Goal: Task Accomplishment & Management: Use online tool/utility

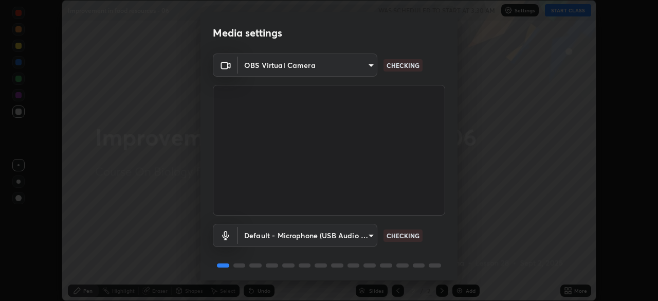
scroll to position [37, 0]
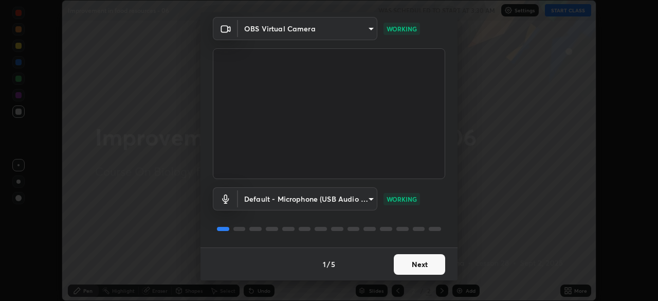
click at [431, 263] on button "Next" at bounding box center [419, 264] width 51 height 21
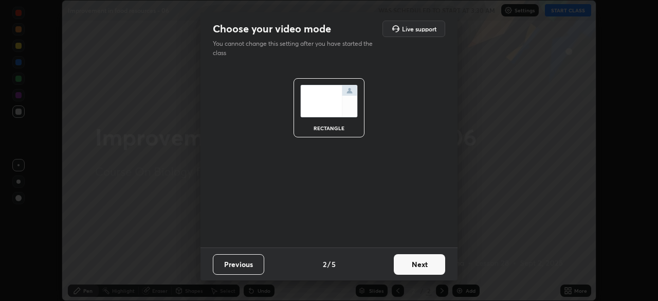
click at [431, 265] on button "Next" at bounding box center [419, 264] width 51 height 21
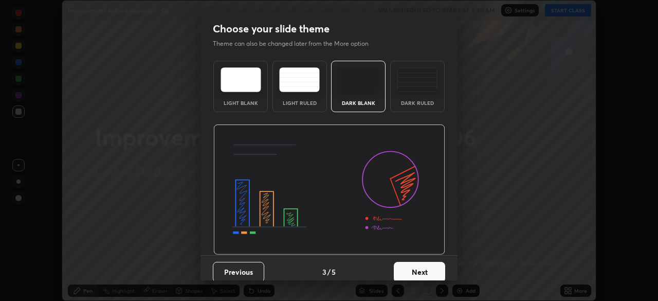
click at [428, 268] on button "Next" at bounding box center [419, 272] width 51 height 21
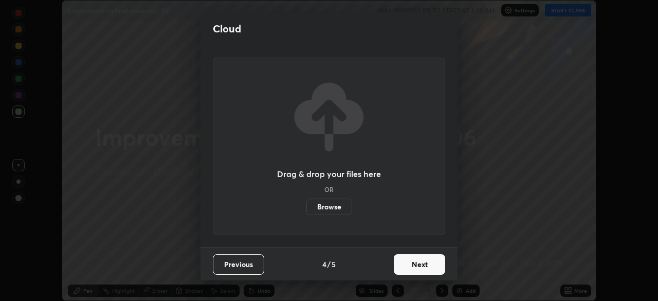
click at [427, 268] on button "Next" at bounding box center [419, 264] width 51 height 21
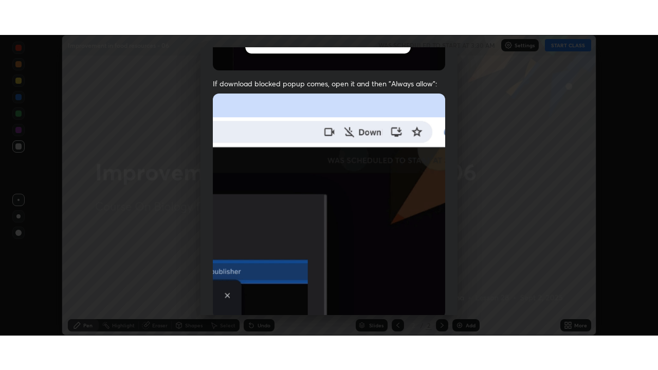
scroll to position [246, 0]
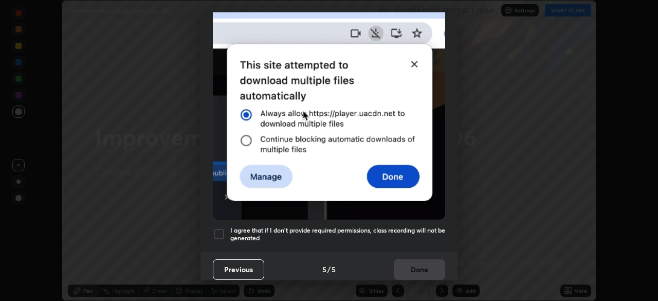
click at [221, 230] on div at bounding box center [219, 234] width 12 height 12
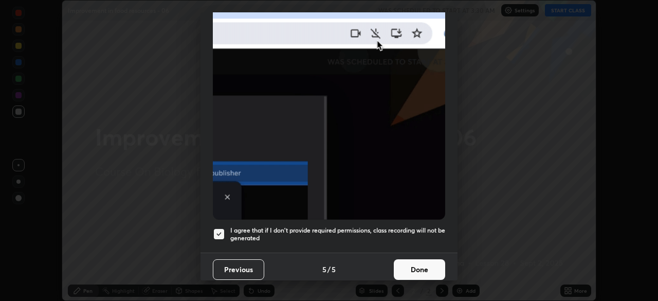
click at [427, 267] on button "Done" at bounding box center [419, 269] width 51 height 21
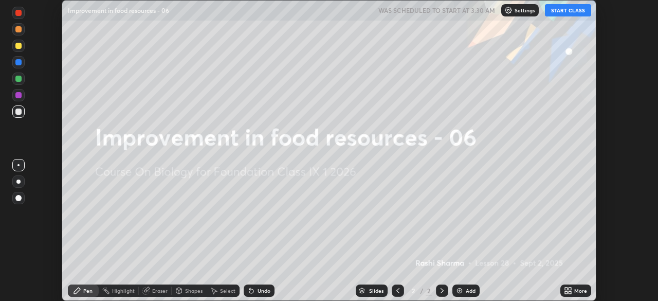
click at [580, 11] on button "START CLASS" at bounding box center [568, 10] width 46 height 12
click at [570, 291] on icon at bounding box center [568, 291] width 8 height 8
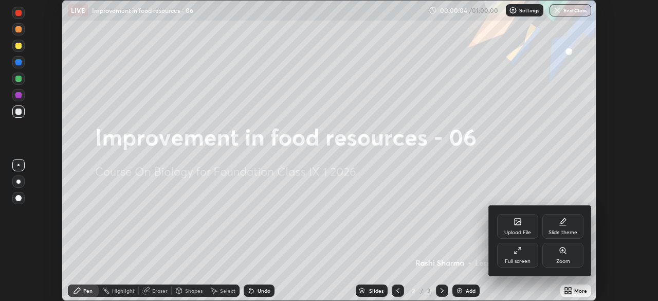
click at [521, 222] on icon at bounding box center [518, 223] width 6 height 4
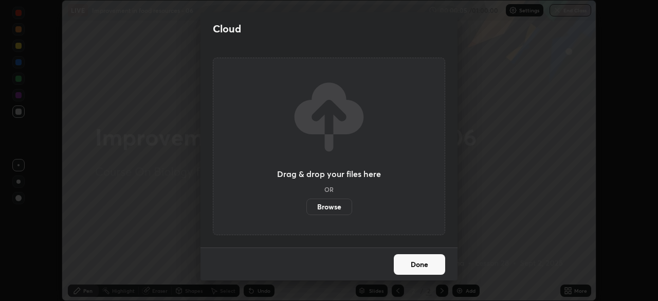
click at [340, 211] on label "Browse" at bounding box center [330, 207] width 46 height 16
click at [307, 211] on input "Browse" at bounding box center [307, 207] width 0 height 16
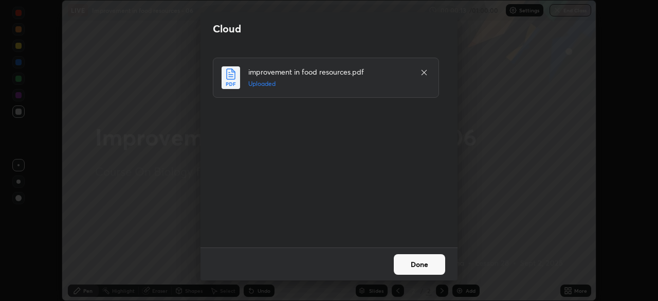
click at [440, 263] on button "Done" at bounding box center [419, 264] width 51 height 21
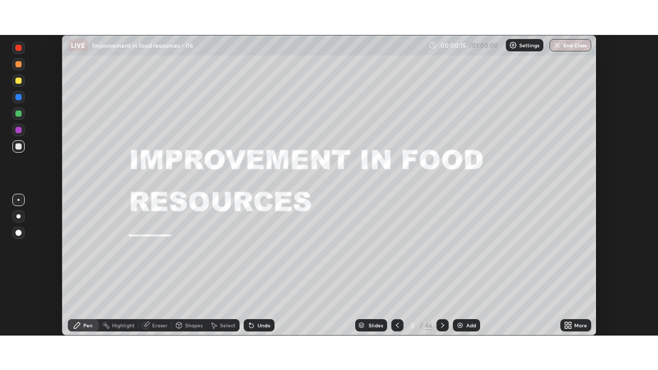
scroll to position [370, 658]
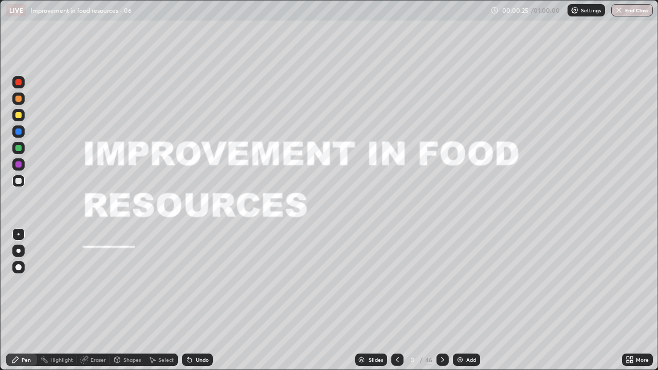
click at [379, 300] on div "Slides" at bounding box center [371, 360] width 32 height 12
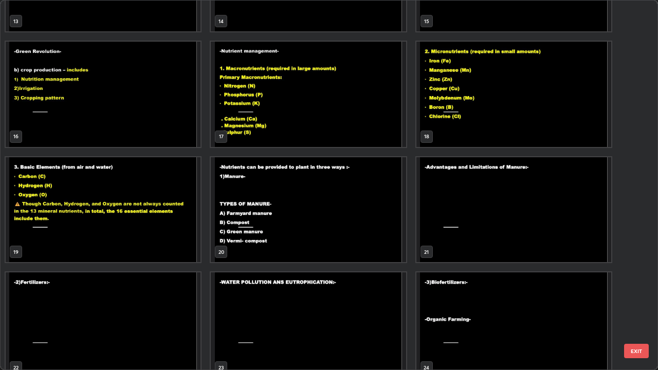
scroll to position [546, 0]
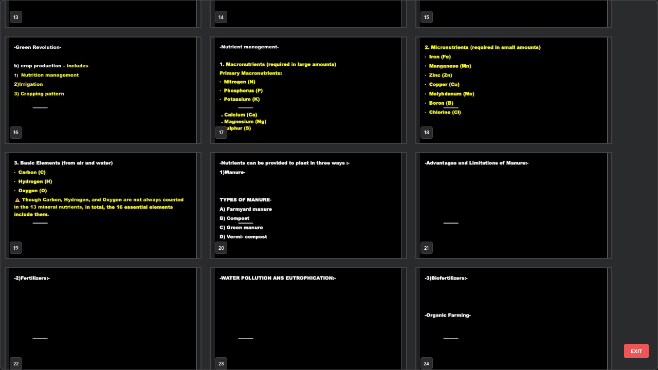
click at [187, 245] on img "grid" at bounding box center [103, 205] width 195 height 105
click at [185, 243] on img "grid" at bounding box center [103, 205] width 195 height 105
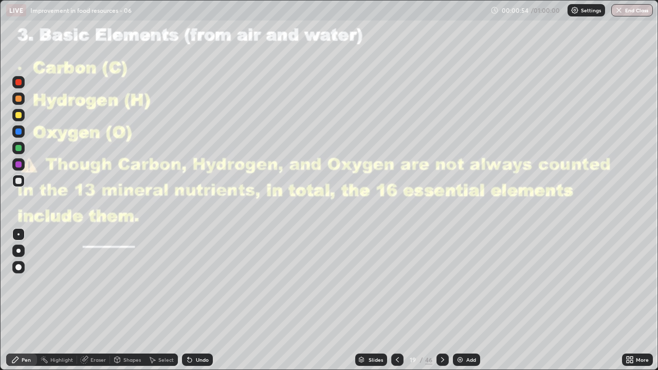
click at [442, 300] on icon at bounding box center [443, 360] width 8 height 8
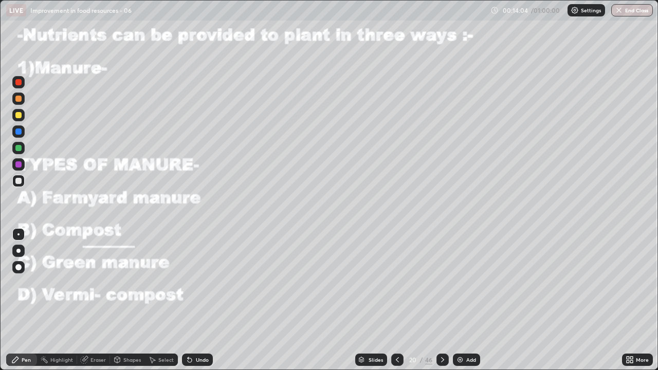
click at [193, 300] on div "Undo" at bounding box center [197, 360] width 31 height 12
click at [201, 300] on div "Undo" at bounding box center [202, 360] width 13 height 5
click at [206, 300] on div "Undo" at bounding box center [197, 360] width 31 height 12
click at [98, 300] on div "Eraser" at bounding box center [93, 360] width 33 height 12
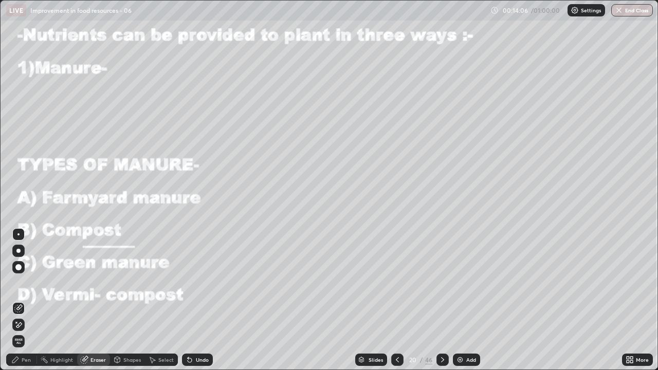
click at [95, 300] on div "Eraser" at bounding box center [98, 360] width 15 height 5
click at [91, 300] on div "Eraser" at bounding box center [93, 360] width 33 height 12
click at [92, 300] on div "Eraser" at bounding box center [93, 360] width 33 height 12
click at [95, 300] on div "Eraser" at bounding box center [98, 360] width 15 height 5
click at [94, 300] on div "Eraser" at bounding box center [98, 360] width 15 height 5
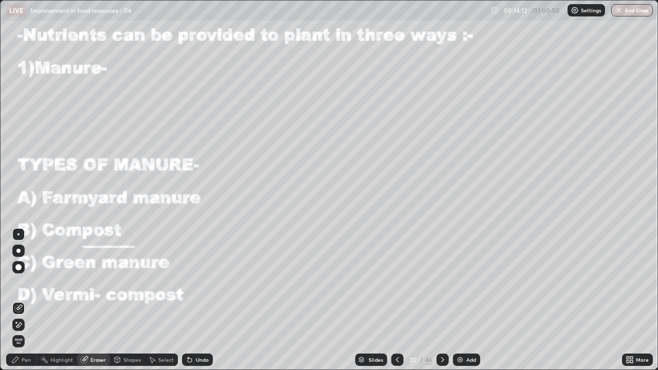
click at [92, 300] on div "Eraser" at bounding box center [98, 360] width 15 height 5
click at [83, 300] on icon at bounding box center [84, 360] width 8 height 8
click at [198, 300] on div "Undo" at bounding box center [197, 360] width 31 height 12
click at [196, 300] on div "Undo" at bounding box center [202, 360] width 13 height 5
click at [83, 300] on icon at bounding box center [84, 360] width 7 height 7
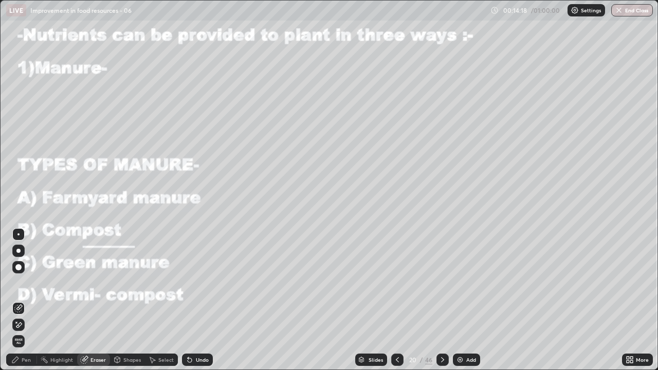
click at [59, 300] on div "Highlight" at bounding box center [61, 360] width 23 height 5
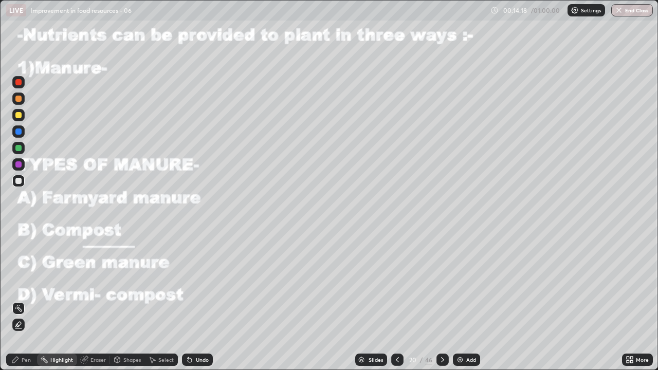
click at [91, 300] on div "Eraser" at bounding box center [98, 360] width 15 height 5
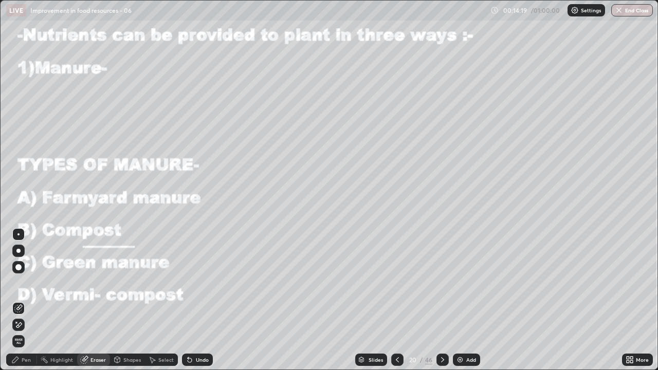
click at [19, 300] on span "Erase all" at bounding box center [18, 341] width 11 height 6
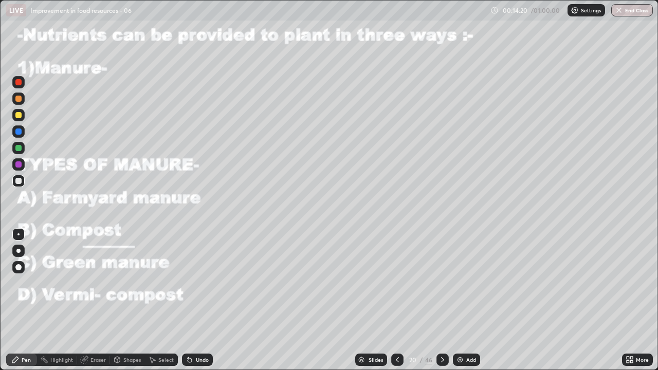
click at [28, 300] on div "Pen" at bounding box center [21, 360] width 31 height 12
click at [23, 159] on div at bounding box center [18, 164] width 12 height 12
click at [19, 152] on div at bounding box center [18, 148] width 12 height 12
click at [197, 300] on div "Undo" at bounding box center [202, 360] width 13 height 5
click at [199, 300] on div "Undo" at bounding box center [202, 360] width 13 height 5
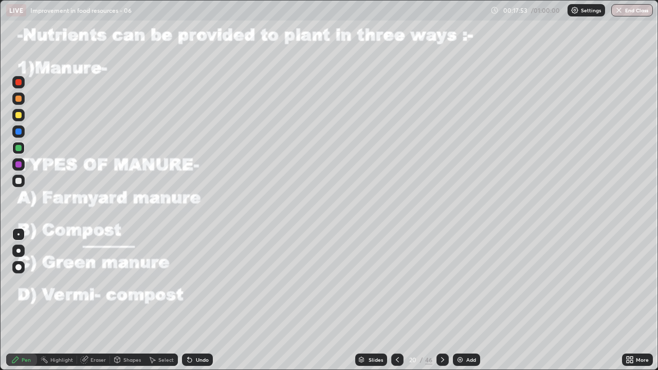
click at [200, 300] on div "Undo" at bounding box center [202, 360] width 13 height 5
click at [201, 300] on div "Undo" at bounding box center [202, 360] width 13 height 5
click at [641, 300] on button "Undo" at bounding box center [628, 319] width 30 height 12
click at [442, 300] on icon at bounding box center [443, 360] width 8 height 8
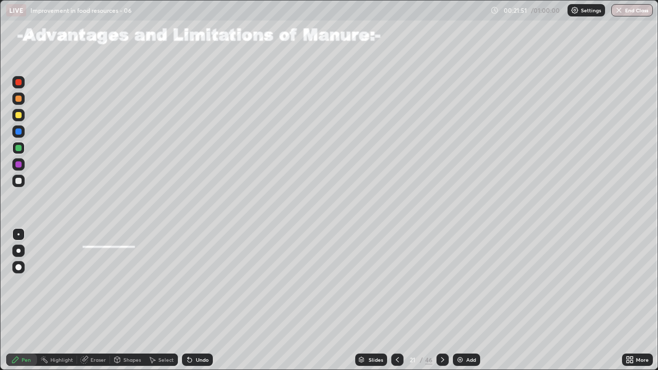
click at [396, 300] on icon at bounding box center [397, 360] width 3 height 5
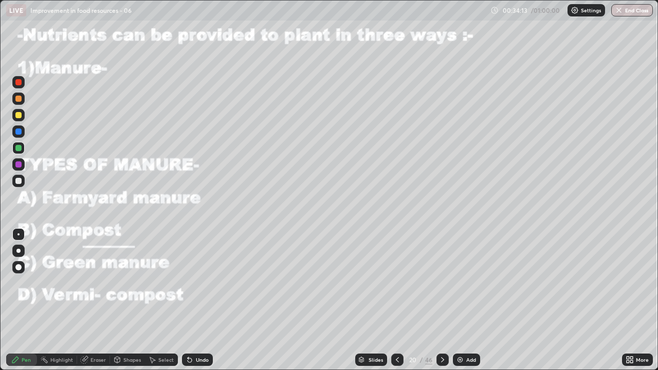
click at [445, 300] on div at bounding box center [443, 360] width 12 height 12
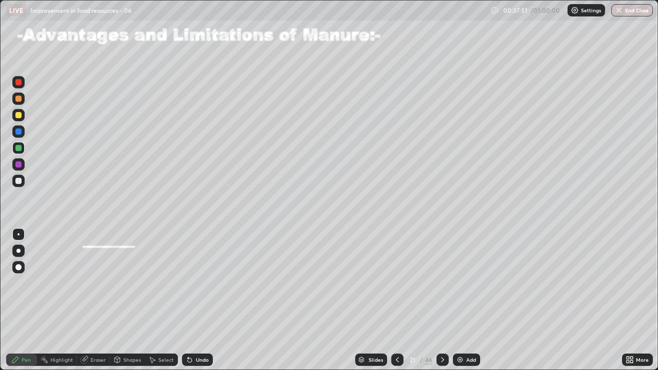
click at [21, 99] on div at bounding box center [18, 99] width 6 height 6
click at [187, 300] on div "Undo" at bounding box center [197, 360] width 31 height 12
click at [189, 300] on icon at bounding box center [190, 360] width 8 height 8
click at [192, 300] on icon at bounding box center [190, 360] width 8 height 8
click at [193, 300] on div "Undo" at bounding box center [197, 360] width 31 height 12
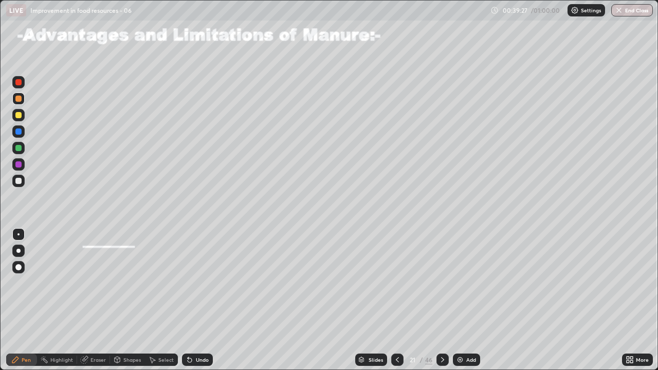
click at [192, 300] on div "Undo" at bounding box center [197, 360] width 31 height 12
click at [19, 165] on div at bounding box center [18, 165] width 6 height 6
click at [197, 300] on div "Undo" at bounding box center [202, 360] width 13 height 5
click at [198, 300] on div "Undo" at bounding box center [202, 360] width 13 height 5
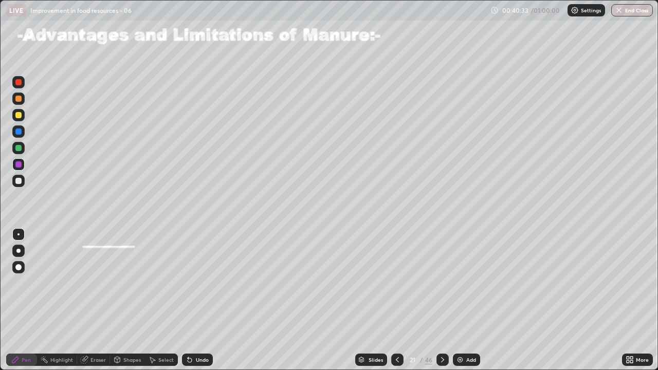
click at [199, 300] on div "Undo" at bounding box center [202, 360] width 13 height 5
click at [198, 300] on div "Undo" at bounding box center [202, 360] width 13 height 5
click at [202, 300] on div "Undo" at bounding box center [197, 360] width 31 height 12
click at [194, 300] on div "Undo" at bounding box center [197, 360] width 31 height 12
click at [442, 300] on icon at bounding box center [443, 360] width 8 height 8
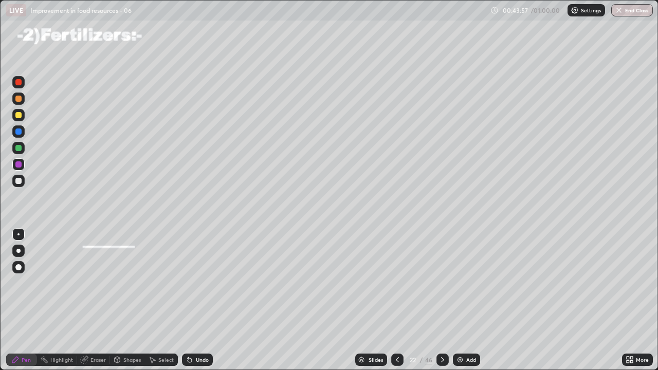
click at [397, 300] on icon at bounding box center [398, 360] width 8 height 8
click at [439, 300] on icon at bounding box center [443, 360] width 8 height 8
click at [21, 100] on div at bounding box center [18, 99] width 6 height 6
click at [442, 300] on icon at bounding box center [443, 360] width 8 height 8
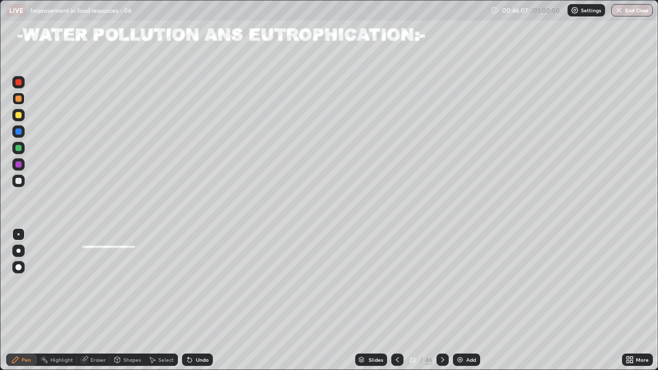
click at [392, 300] on div at bounding box center [397, 360] width 12 height 12
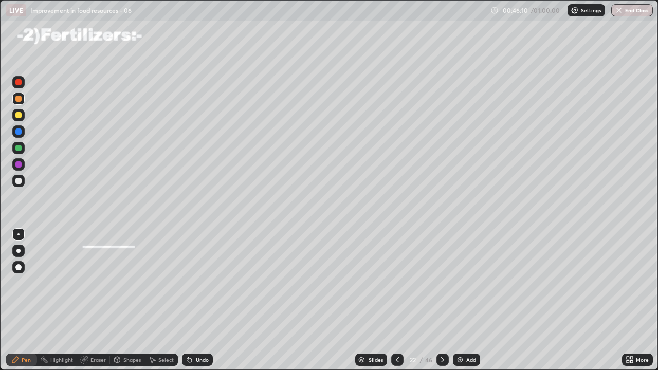
click at [18, 167] on div at bounding box center [18, 165] width 6 height 6
click at [20, 167] on div at bounding box center [18, 165] width 6 height 6
click at [19, 181] on div at bounding box center [18, 181] width 6 height 6
click at [193, 300] on div "Undo" at bounding box center [197, 360] width 31 height 12
click at [196, 300] on div "Undo" at bounding box center [202, 360] width 13 height 5
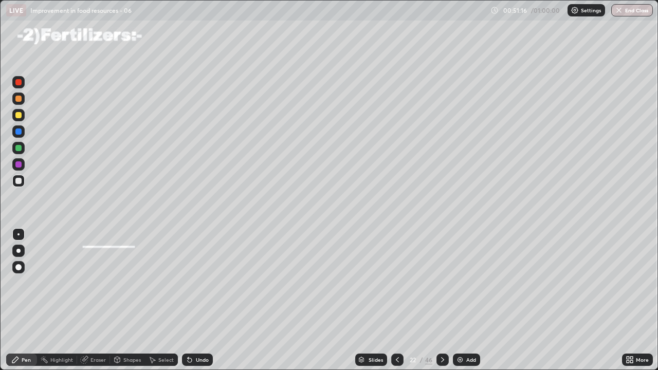
click at [194, 300] on div "Undo" at bounding box center [197, 360] width 31 height 12
click at [196, 300] on div "Undo" at bounding box center [197, 360] width 31 height 12
click at [196, 300] on div "Undo" at bounding box center [202, 360] width 13 height 5
click at [194, 300] on div "Undo" at bounding box center [197, 360] width 31 height 12
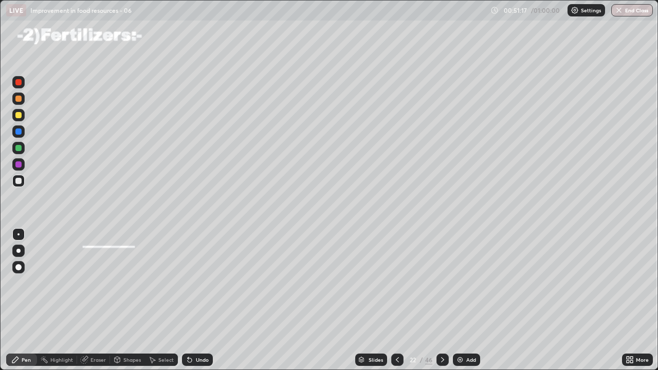
click at [188, 300] on icon at bounding box center [190, 361] width 4 height 4
click at [188, 300] on icon at bounding box center [188, 358] width 1 height 1
click at [192, 300] on div "Undo" at bounding box center [197, 360] width 31 height 12
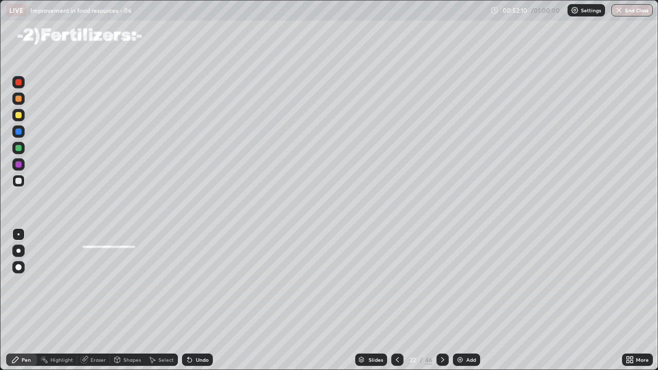
click at [20, 151] on div at bounding box center [18, 148] width 6 height 6
click at [624, 10] on button "End Class" at bounding box center [633, 10] width 41 height 12
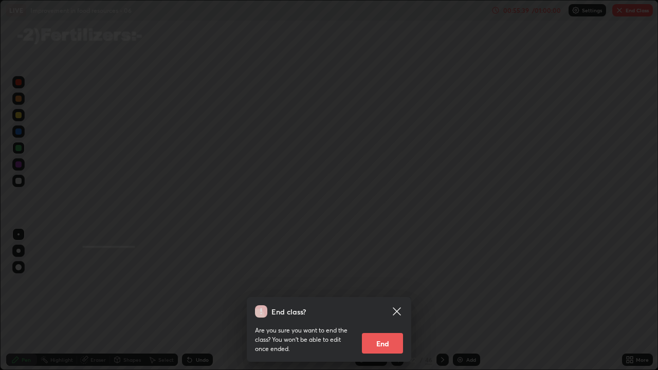
click at [389, 300] on button "End" at bounding box center [382, 343] width 41 height 21
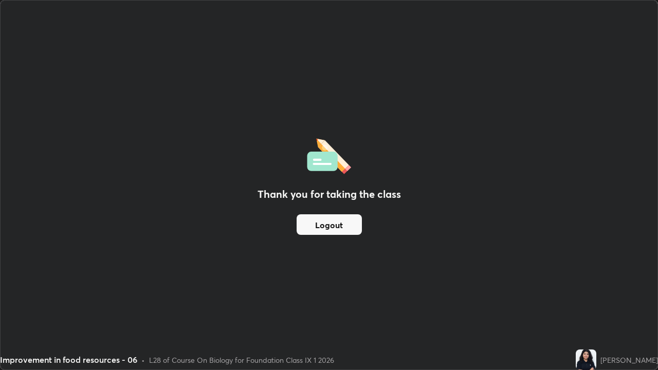
click at [340, 231] on button "Logout" at bounding box center [329, 225] width 65 height 21
